Goal: Transaction & Acquisition: Purchase product/service

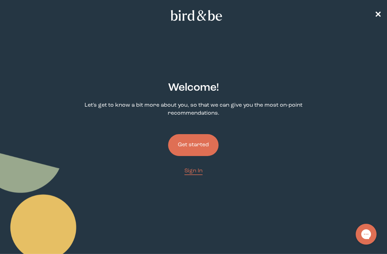
click at [207, 149] on button "Get started" at bounding box center [193, 145] width 50 height 22
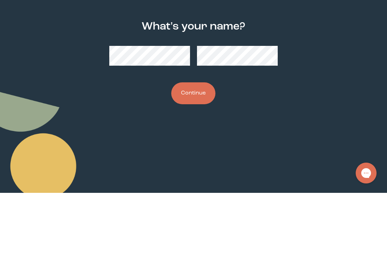
click at [202, 144] on button "Continue" at bounding box center [193, 155] width 44 height 22
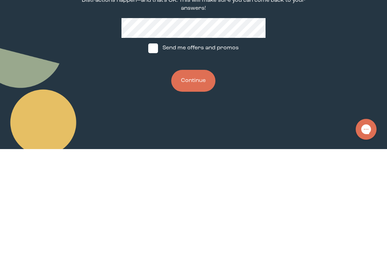
click at [200, 175] on button "Continue" at bounding box center [193, 186] width 44 height 22
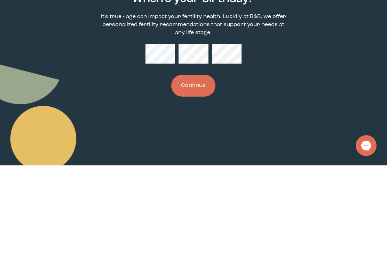
click at [195, 164] on button "Continue" at bounding box center [193, 175] width 44 height 22
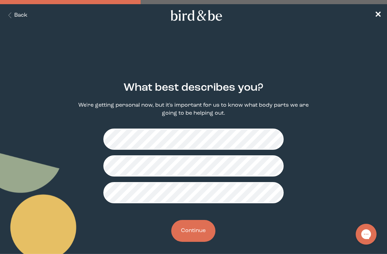
scroll to position [7, 0]
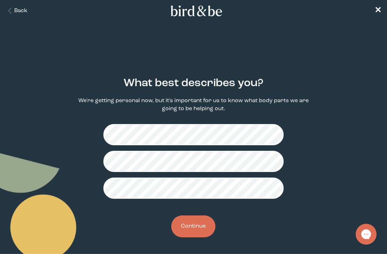
click at [198, 229] on button "Continue" at bounding box center [193, 227] width 44 height 22
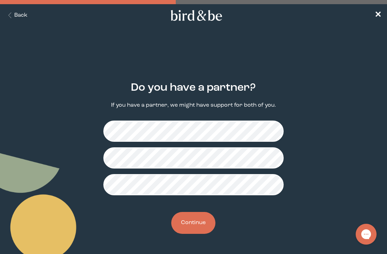
click at [20, 16] on button "Back" at bounding box center [17, 15] width 22 height 8
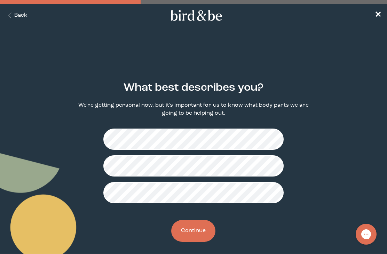
scroll to position [7, 0]
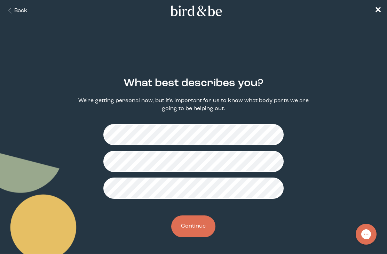
click at [191, 232] on button "Continue" at bounding box center [193, 227] width 44 height 22
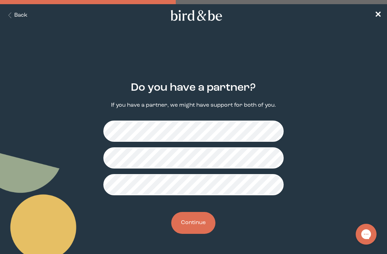
click at [201, 222] on button "Continue" at bounding box center [193, 223] width 44 height 22
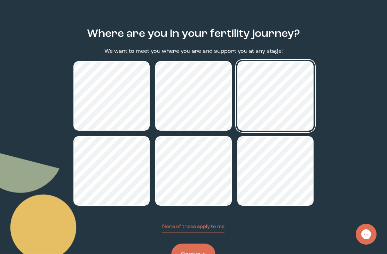
scroll to position [63, 0]
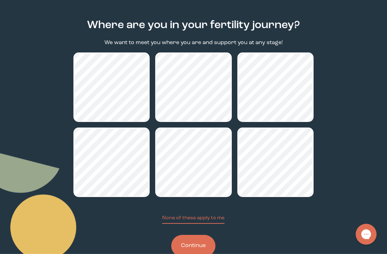
click at [202, 248] on button "Continue" at bounding box center [193, 246] width 44 height 22
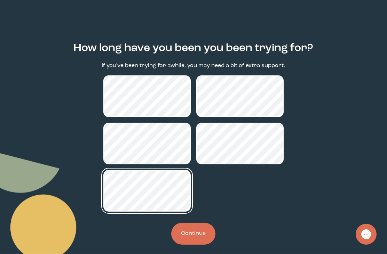
scroll to position [43, 0]
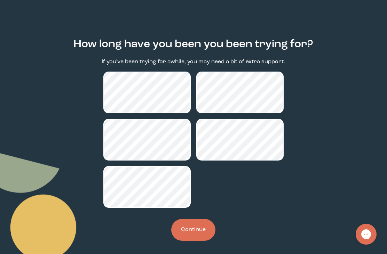
click at [194, 241] on button "Continue" at bounding box center [193, 230] width 44 height 22
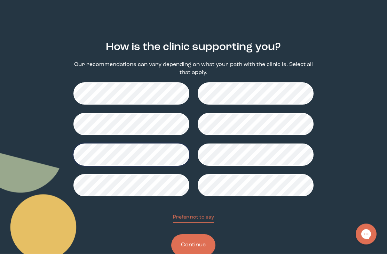
scroll to position [41, 0]
click at [196, 248] on button "Continue" at bounding box center [193, 245] width 44 height 22
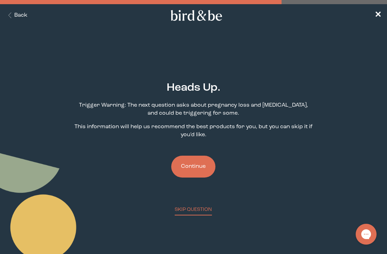
click at [200, 170] on button "Continue" at bounding box center [193, 167] width 44 height 22
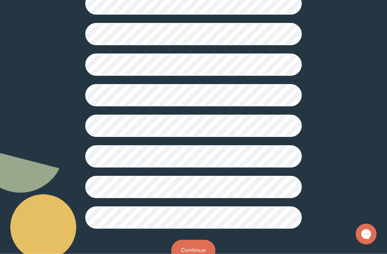
scroll to position [186, 0]
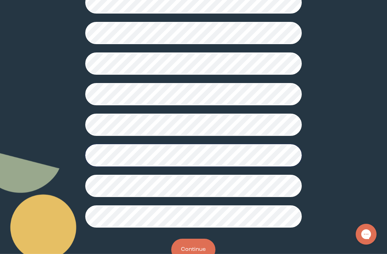
click at [193, 254] on button "Continue" at bounding box center [193, 250] width 44 height 22
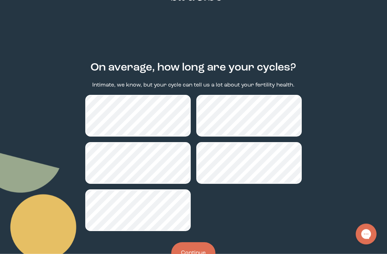
scroll to position [20, 0]
click at [186, 254] on button "Continue" at bounding box center [193, 253] width 44 height 22
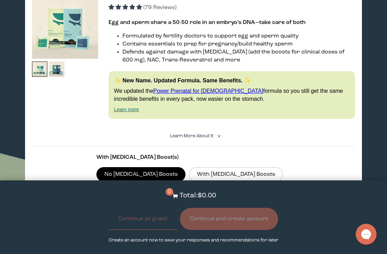
scroll to position [141, 0]
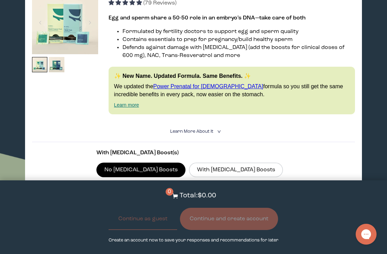
click at [208, 177] on label "With [MEDICAL_DATA] Boosts" at bounding box center [236, 170] width 94 height 15
click at [0, 0] on input "With [MEDICAL_DATA] Boosts" at bounding box center [0, 0] width 0 height 0
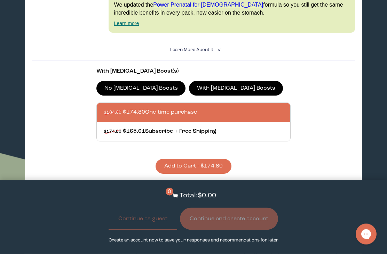
scroll to position [223, 0]
click at [217, 174] on button "Add to Cart - $174.80" at bounding box center [194, 166] width 76 height 15
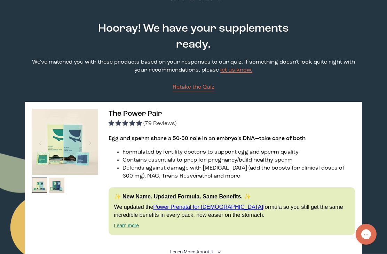
scroll to position [0, 0]
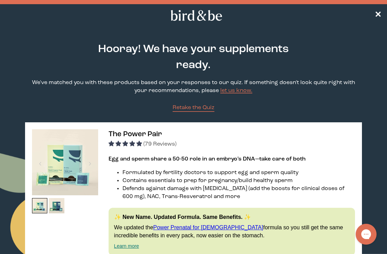
click at [376, 15] on span "✕" at bounding box center [377, 15] width 7 height 8
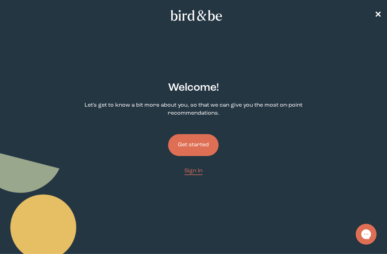
click at [190, 155] on button "Get started" at bounding box center [193, 145] width 50 height 22
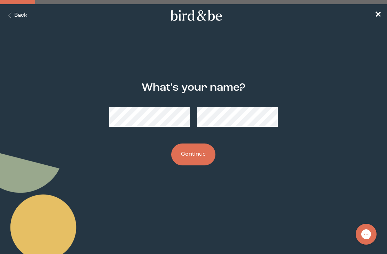
click at [204, 146] on button "Continue" at bounding box center [193, 155] width 44 height 22
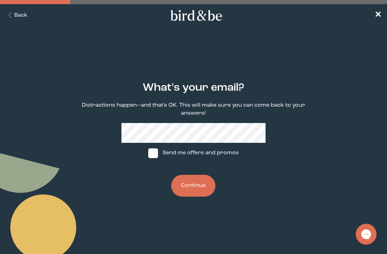
click at [200, 184] on button "Continue" at bounding box center [193, 186] width 44 height 22
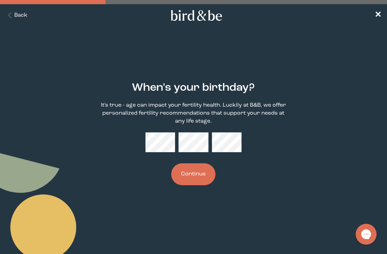
click at [200, 181] on button "Continue" at bounding box center [193, 175] width 44 height 22
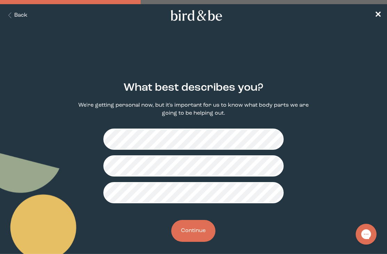
click at [194, 228] on button "Continue" at bounding box center [193, 231] width 44 height 22
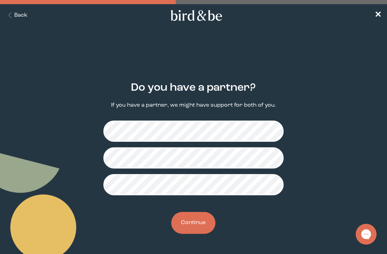
click at [199, 219] on button "Continue" at bounding box center [193, 223] width 44 height 22
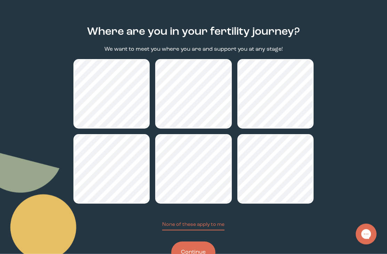
scroll to position [56, 0]
click at [200, 254] on button "Continue" at bounding box center [193, 253] width 44 height 22
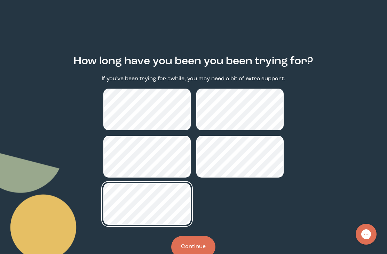
scroll to position [43, 0]
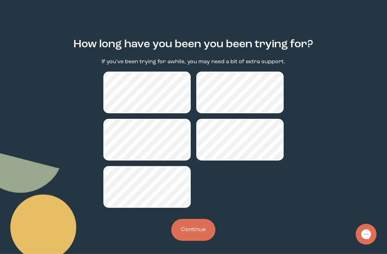
click at [197, 241] on button "Continue" at bounding box center [193, 230] width 44 height 22
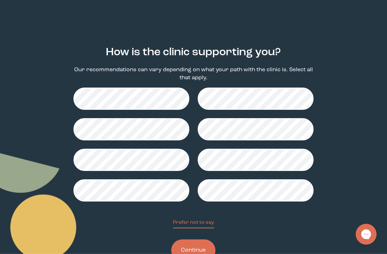
scroll to position [41, 0]
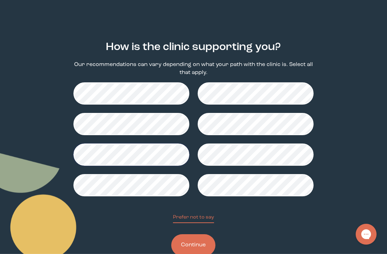
click at [206, 248] on button "Continue" at bounding box center [193, 245] width 44 height 22
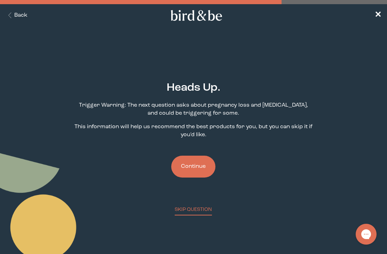
click at [199, 176] on button "Continue" at bounding box center [193, 167] width 44 height 22
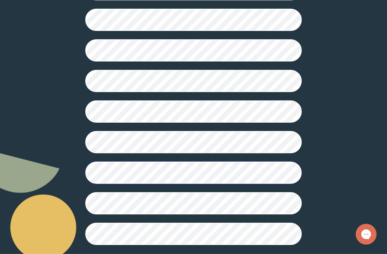
scroll to position [192, 0]
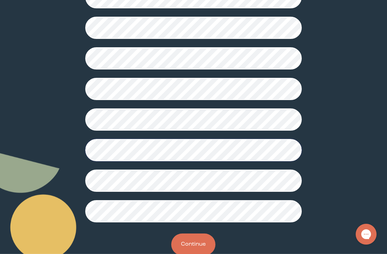
click at [194, 247] on button "Continue" at bounding box center [193, 245] width 44 height 22
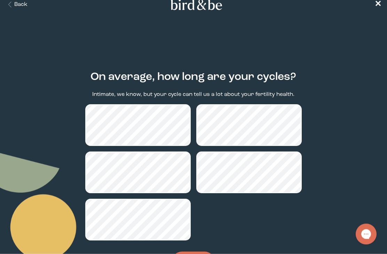
scroll to position [27, 0]
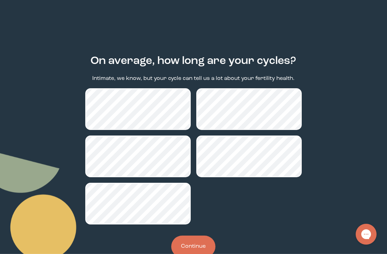
click at [194, 248] on button "Continue" at bounding box center [193, 247] width 44 height 22
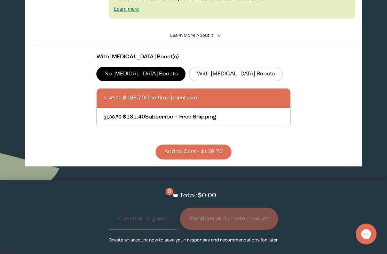
scroll to position [237, 0]
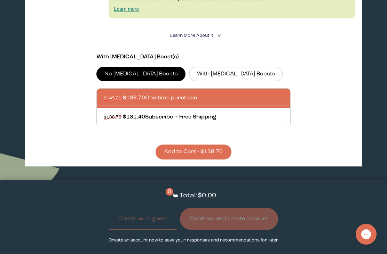
click at [135, 124] on div at bounding box center [200, 117] width 193 height 19
click at [104, 113] on input "$138.70 $131.40 Subscribe + Free Shipping" at bounding box center [103, 113] width 0 height 0
radio input "true"
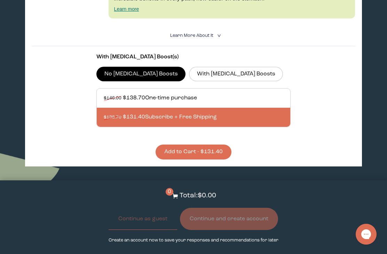
click at [170, 160] on button "Add to Cart - $131.40" at bounding box center [194, 152] width 76 height 15
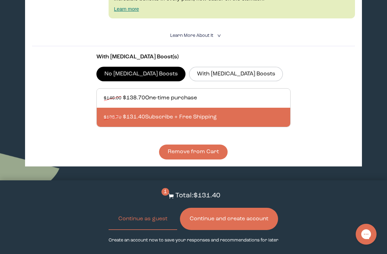
click at [186, 201] on p "Total: $131.40" at bounding box center [197, 196] width 45 height 10
click at [152, 230] on button "Continue as guest" at bounding box center [143, 219] width 69 height 22
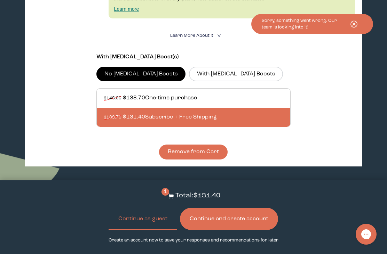
click at [213, 230] on button "Continue and create account" at bounding box center [229, 219] width 98 height 22
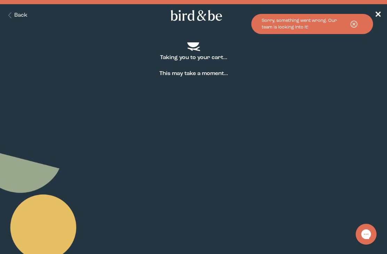
click at [355, 22] on icon at bounding box center [353, 23] width 17 height 9
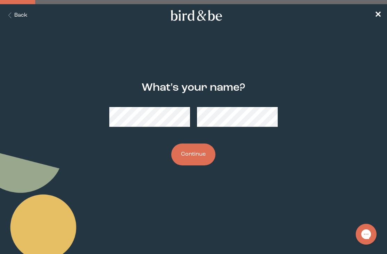
click at [195, 158] on button "Continue" at bounding box center [193, 155] width 44 height 22
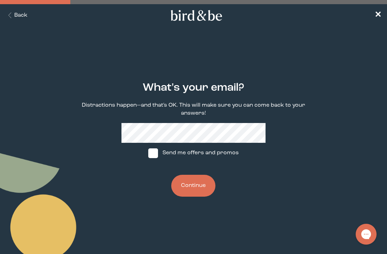
click at [195, 189] on button "Continue" at bounding box center [193, 186] width 44 height 22
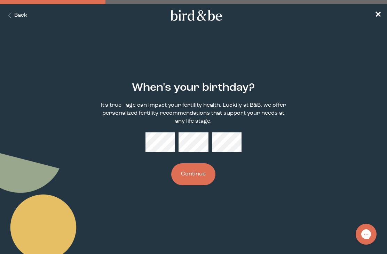
click at [196, 185] on button "Continue" at bounding box center [193, 175] width 44 height 22
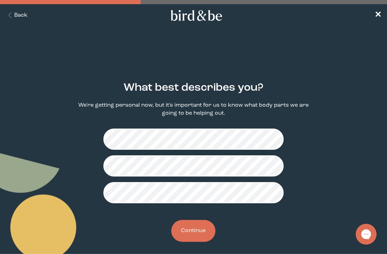
scroll to position [7, 0]
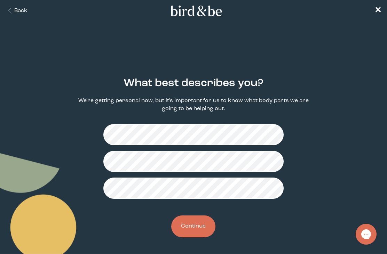
click at [190, 230] on button "Continue" at bounding box center [193, 227] width 44 height 22
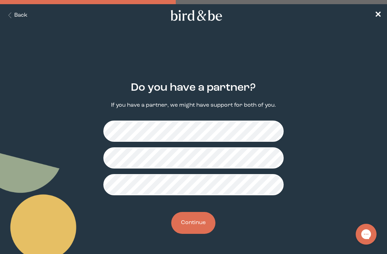
click at [193, 224] on button "Continue" at bounding box center [193, 223] width 44 height 22
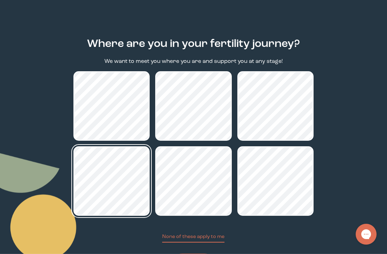
scroll to position [63, 0]
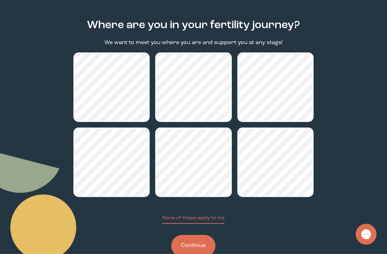
click at [204, 250] on button "Continue" at bounding box center [193, 246] width 44 height 22
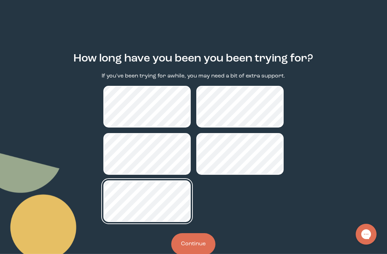
scroll to position [43, 0]
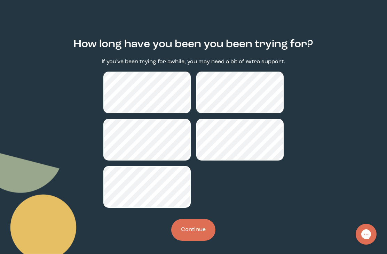
click at [201, 241] on button "Continue" at bounding box center [193, 230] width 44 height 22
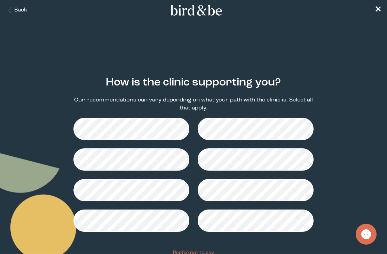
scroll to position [41, 0]
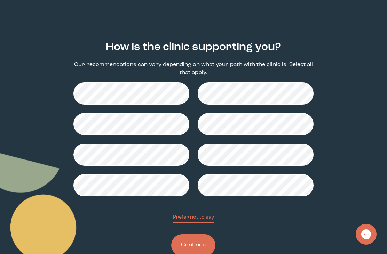
click at [195, 250] on button "Continue" at bounding box center [193, 245] width 44 height 22
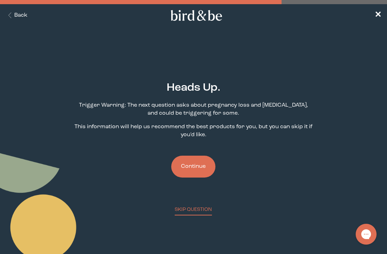
click at [206, 171] on button "Continue" at bounding box center [193, 167] width 44 height 22
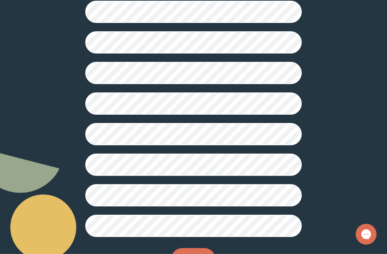
scroll to position [192, 0]
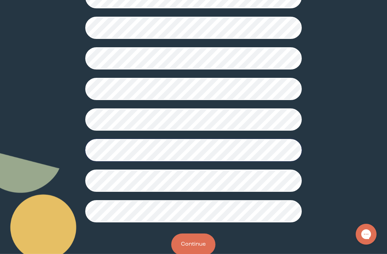
click at [204, 254] on button "Continue" at bounding box center [193, 245] width 44 height 22
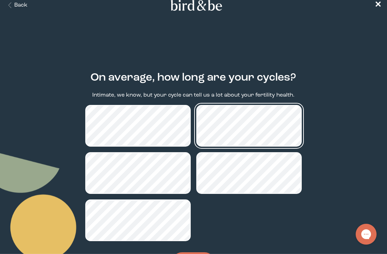
scroll to position [27, 0]
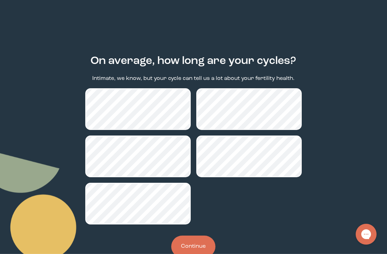
click at [204, 254] on button "Continue" at bounding box center [193, 247] width 44 height 22
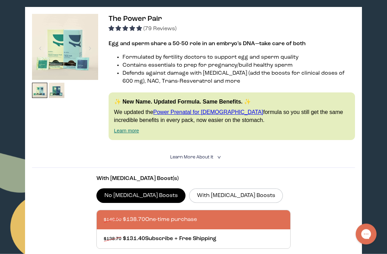
scroll to position [115, 0]
click at [200, 197] on label "With [MEDICAL_DATA] Boosts" at bounding box center [236, 196] width 94 height 15
click at [0, 0] on input "With [MEDICAL_DATA] Boosts" at bounding box center [0, 0] width 0 height 0
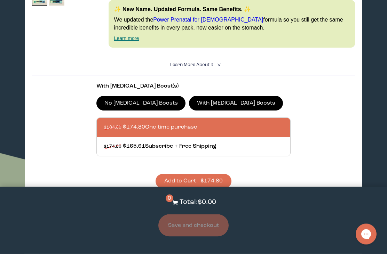
scroll to position [208, 0]
click at [117, 111] on label "No [MEDICAL_DATA] Boosts" at bounding box center [140, 103] width 89 height 15
click at [0, 0] on input "No [MEDICAL_DATA] Boosts" at bounding box center [0, 0] width 0 height 0
click at [198, 111] on label "With [MEDICAL_DATA] Boosts" at bounding box center [236, 103] width 94 height 15
click at [0, 0] on input "With [MEDICAL_DATA] Boosts" at bounding box center [0, 0] width 0 height 0
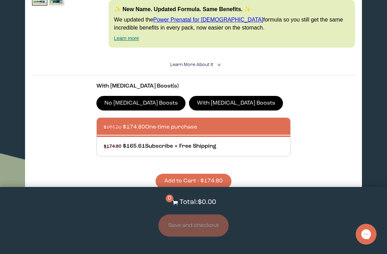
click at [144, 156] on div at bounding box center [200, 146] width 193 height 19
click at [104, 143] on input "$174.80 $165.61 Subscribe + Free Shipping" at bounding box center [103, 142] width 0 height 0
radio input "true"
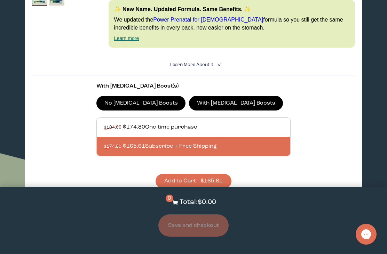
click at [186, 189] on button "Add to Cart - $165.61" at bounding box center [194, 181] width 76 height 15
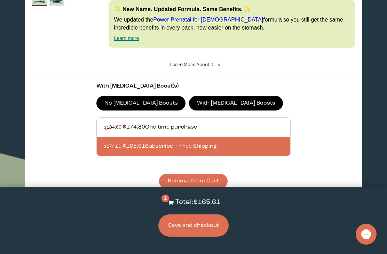
click at [200, 237] on button "Save and checkout" at bounding box center [193, 226] width 70 height 22
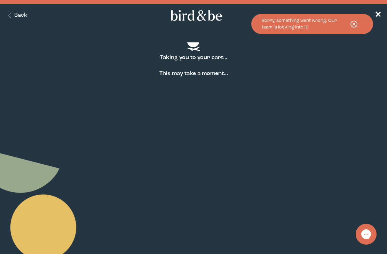
click at [377, 15] on span "✕" at bounding box center [377, 15] width 7 height 8
